Goal: Information Seeking & Learning: Learn about a topic

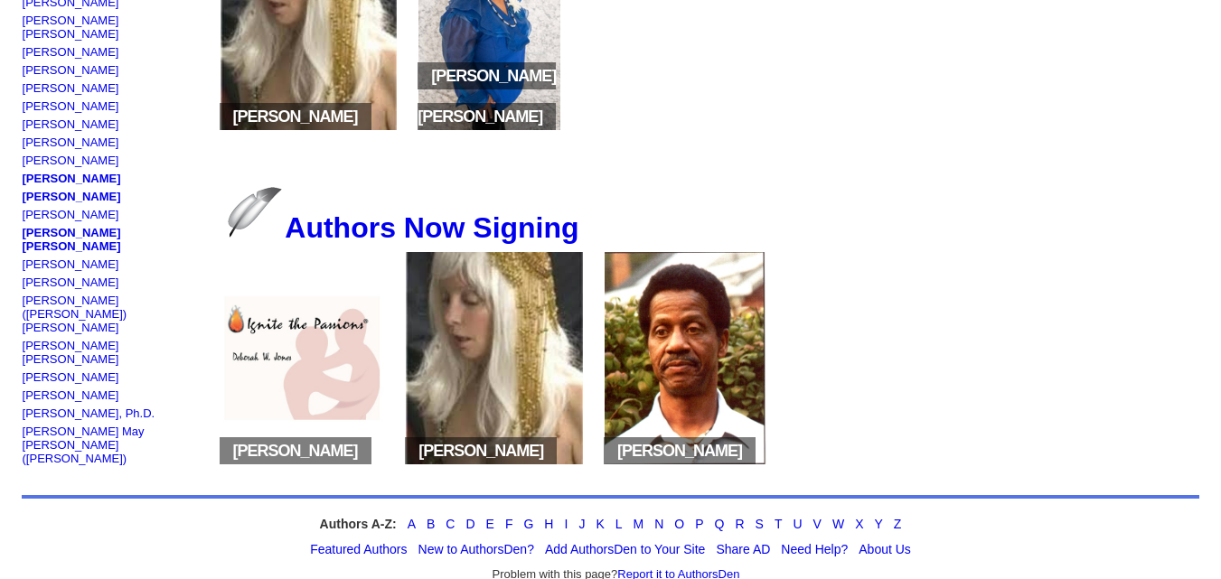
scroll to position [564, 0]
click at [75, 293] on link "[PERSON_NAME] ([PERSON_NAME]) [PERSON_NAME]" at bounding box center [75, 313] width 105 height 41
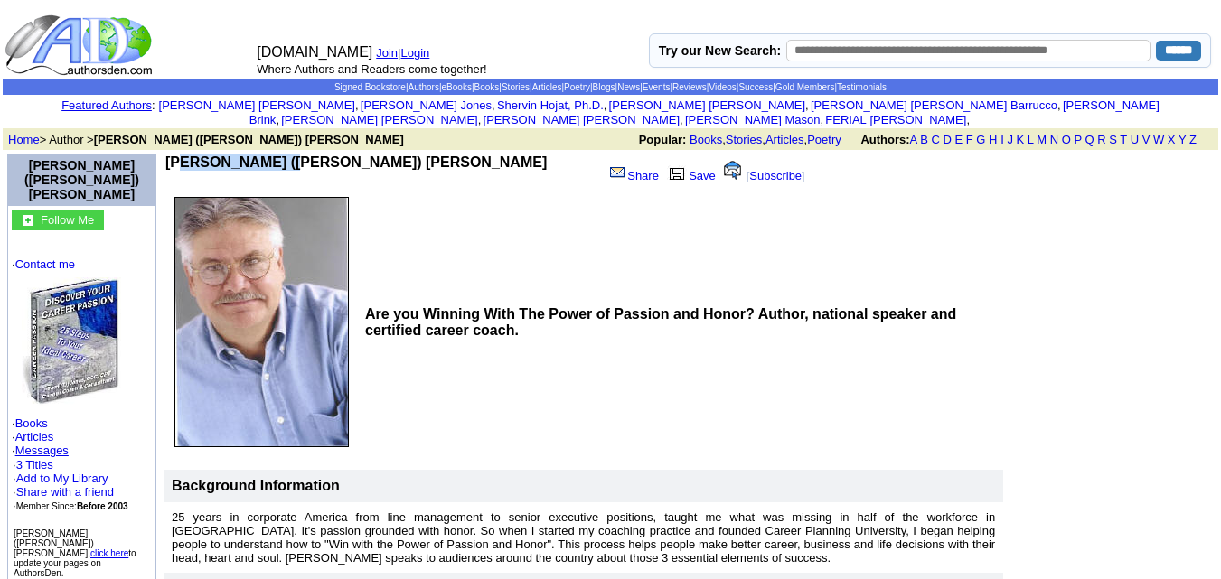
drag, startPoint x: 175, startPoint y: 149, endPoint x: 309, endPoint y: 152, distance: 133.8
click at [309, 155] on td "[PERSON_NAME] ([PERSON_NAME]) [PERSON_NAME]" at bounding box center [380, 172] width 430 height 34
copy b "[PERSON_NAME] ([PERSON_NAME]) [PERSON_NAME]"
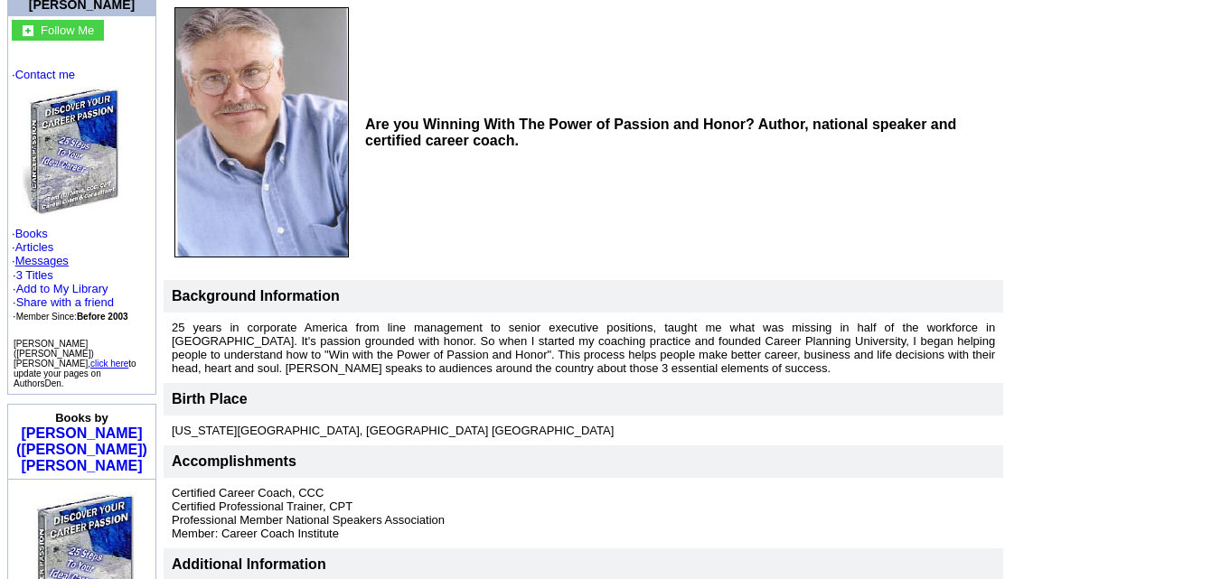
scroll to position [189, 0]
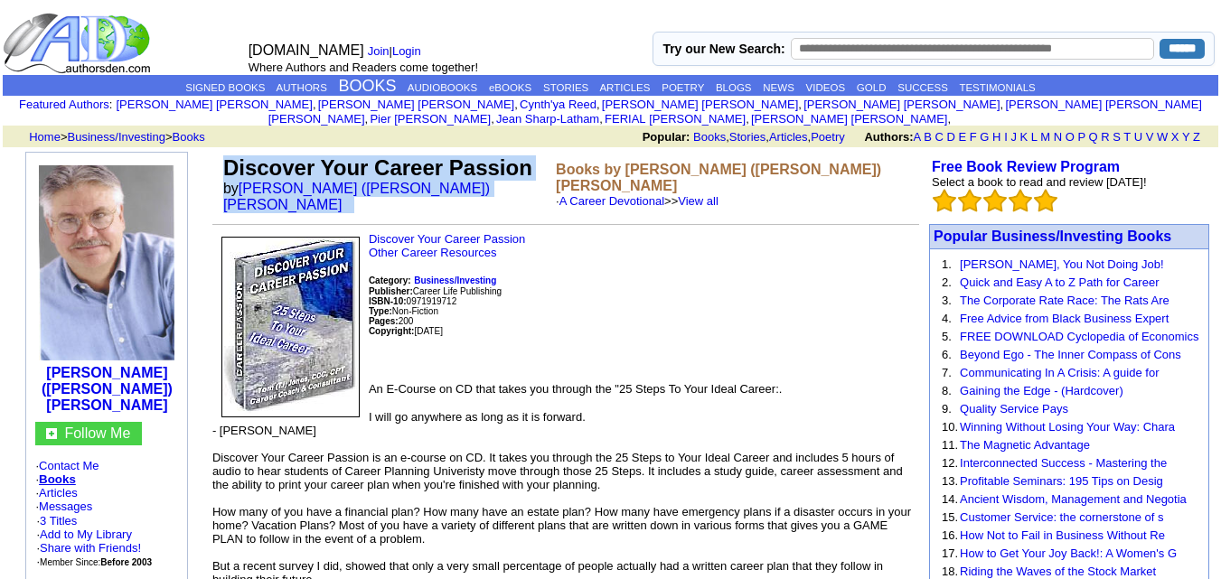
drag, startPoint x: 221, startPoint y: 143, endPoint x: 366, endPoint y: 177, distance: 148.6
click at [366, 177] on td "Discover Your Career Passion by [PERSON_NAME] ([PERSON_NAME]) [PERSON_NAME]" at bounding box center [386, 184] width 333 height 65
copy td "Discover Your Career Passion by [PERSON_NAME] ([PERSON_NAME]) [PERSON_NAME]"
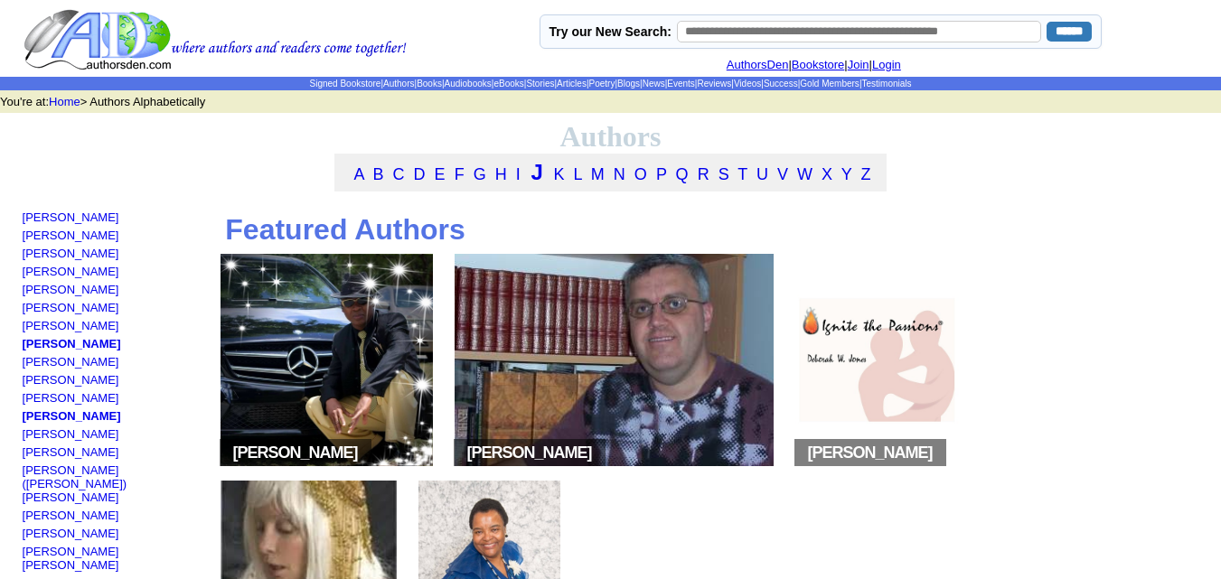
scroll to position [564, 0]
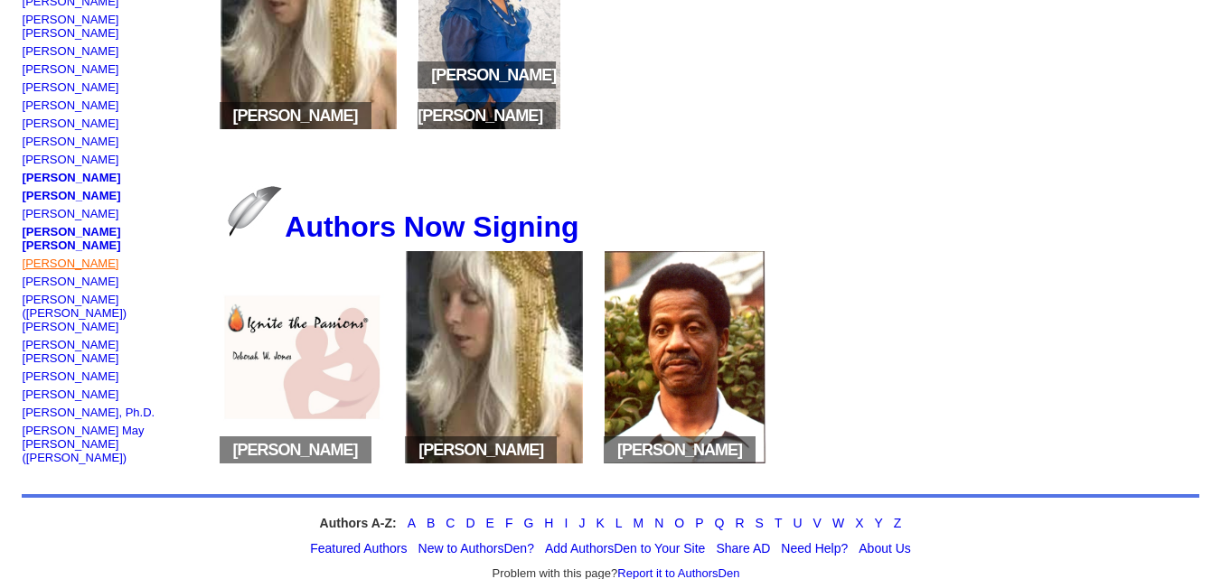
click at [54, 257] on link "Marty Jones" at bounding box center [71, 264] width 97 height 14
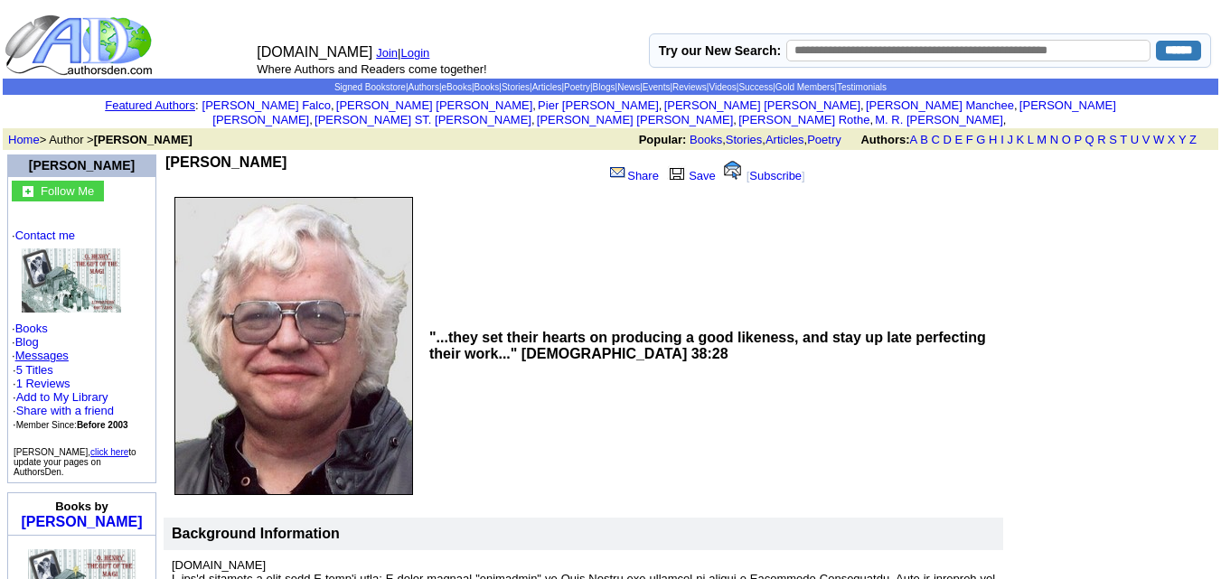
drag, startPoint x: 169, startPoint y: 150, endPoint x: 277, endPoint y: 146, distance: 107.6
click at [277, 155] on td "[PERSON_NAME]" at bounding box center [380, 172] width 430 height 34
copy b "[PERSON_NAME]"
